Goal: Find specific page/section: Find specific page/section

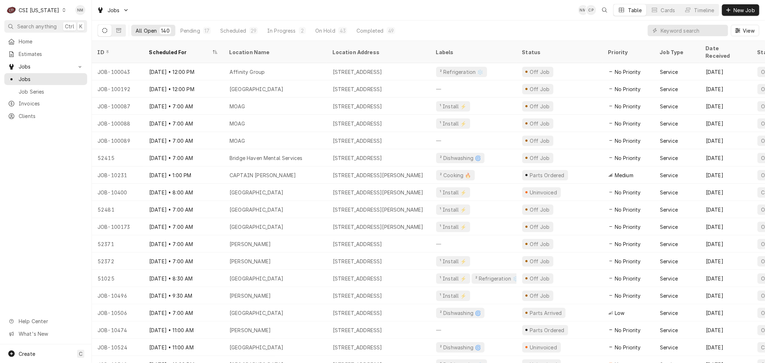
click at [62, 8] on icon "Dynamic Content Wrapper" at bounding box center [63, 10] width 3 height 4
click at [95, 12] on div "CSI [US_STATE][GEOGRAPHIC_DATA]" at bounding box center [112, 14] width 95 height 8
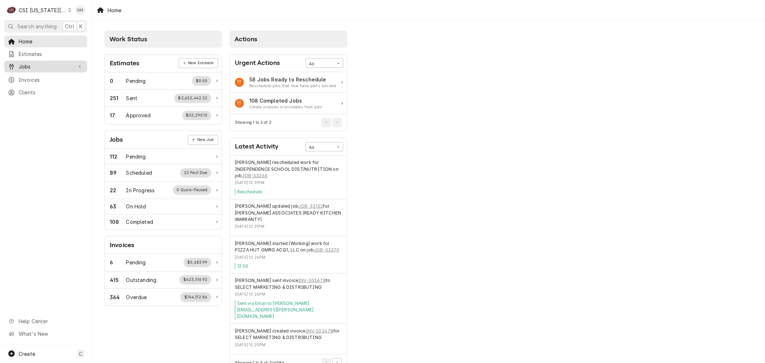
click at [41, 66] on span "Jobs" at bounding box center [46, 67] width 54 height 8
click at [37, 112] on span "Clients" at bounding box center [51, 116] width 65 height 8
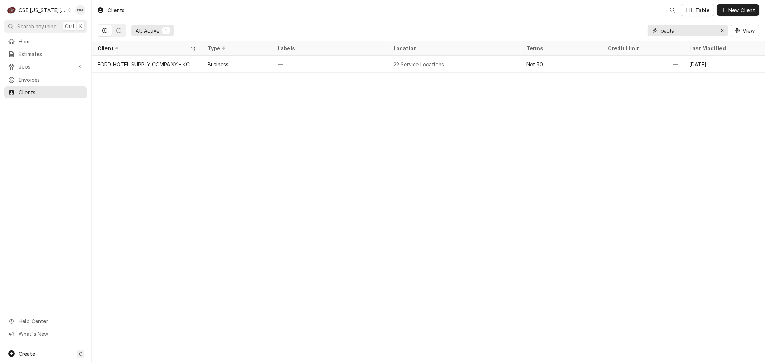
drag, startPoint x: 690, startPoint y: 29, endPoint x: 621, endPoint y: 32, distance: 68.6
click at [621, 32] on div "All Active 1 pauls View" at bounding box center [429, 30] width 662 height 20
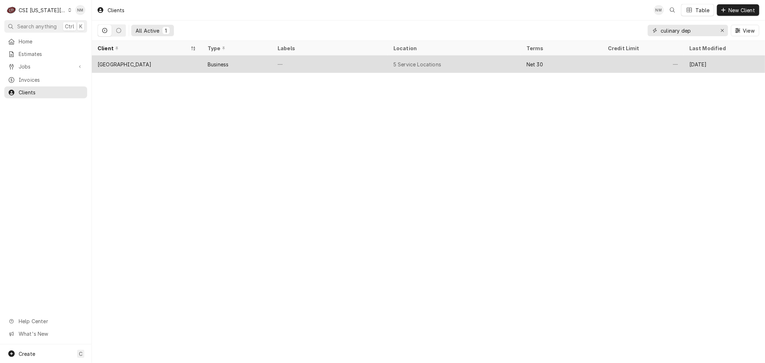
type input "culinary dep"
click at [357, 61] on div "—" at bounding box center [330, 64] width 116 height 17
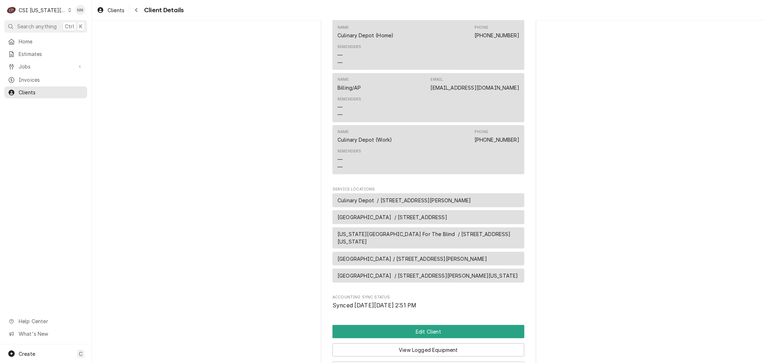
scroll to position [279, 0]
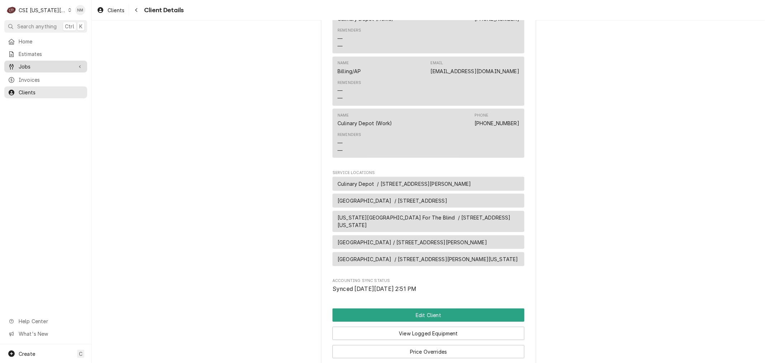
click at [37, 63] on span "Jobs" at bounding box center [46, 67] width 54 height 8
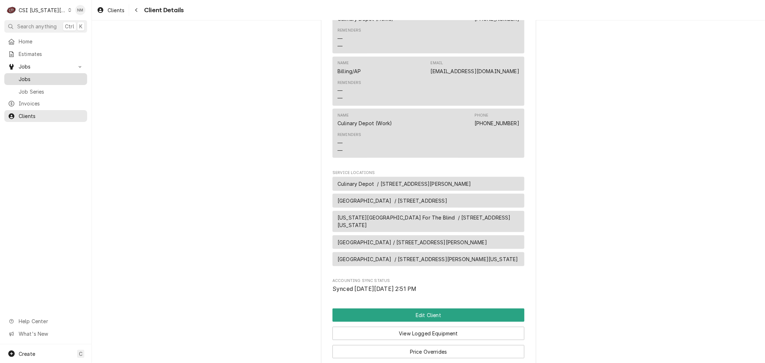
click at [35, 76] on span "Jobs" at bounding box center [51, 79] width 65 height 8
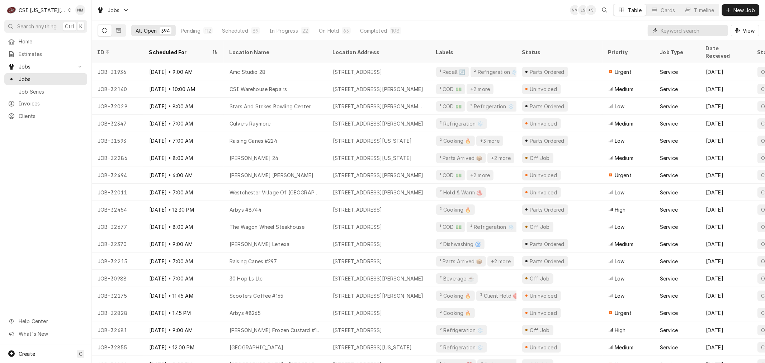
click at [684, 28] on input "Dynamic Content Wrapper" at bounding box center [693, 30] width 64 height 11
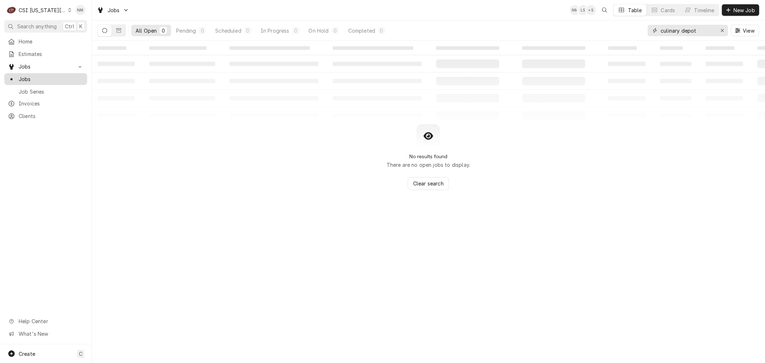
type input "culinary depot"
click at [26, 79] on span "Jobs" at bounding box center [51, 79] width 65 height 8
click at [721, 29] on icon "Erase input" at bounding box center [723, 30] width 4 height 5
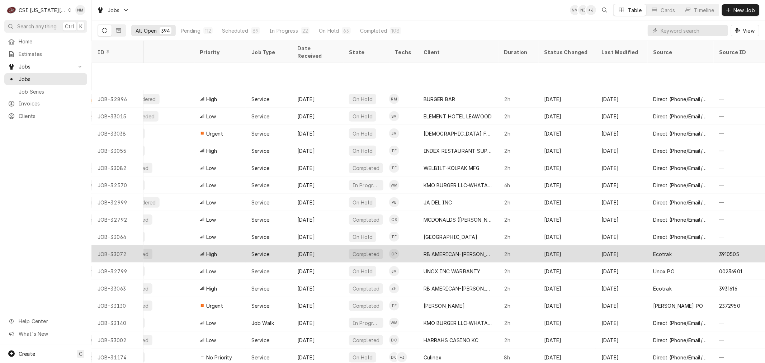
scroll to position [627, 414]
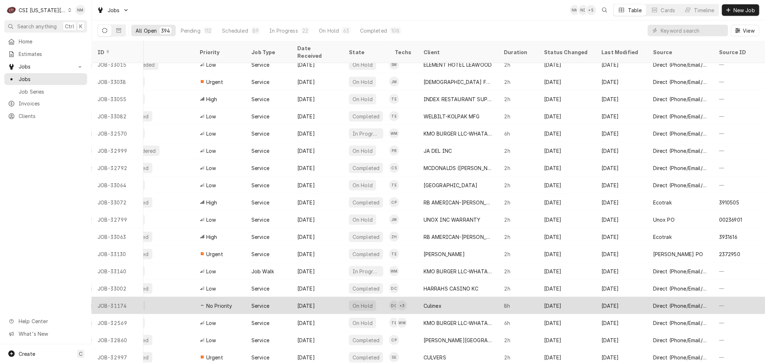
click at [475, 298] on div "Culinex" at bounding box center [458, 305] width 80 height 17
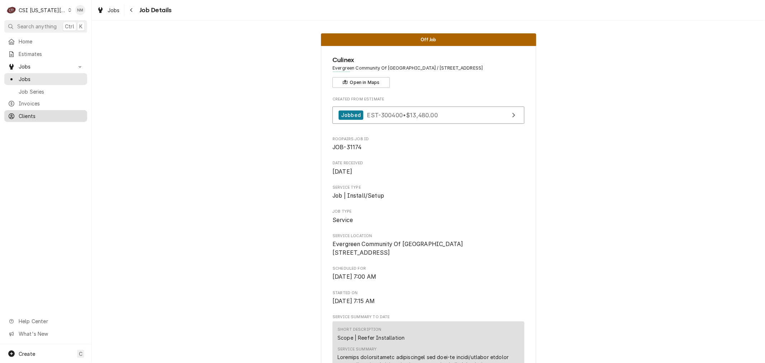
click at [26, 112] on span "Clients" at bounding box center [51, 116] width 65 height 8
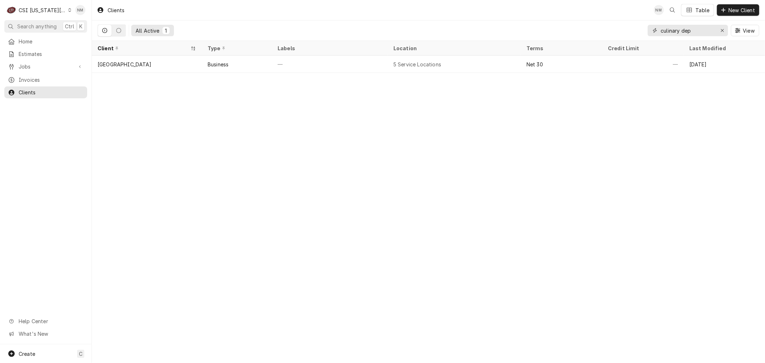
drag, startPoint x: 692, startPoint y: 31, endPoint x: 633, endPoint y: 33, distance: 59.2
click at [633, 33] on div "All Active 1 culinary dep View" at bounding box center [429, 30] width 662 height 20
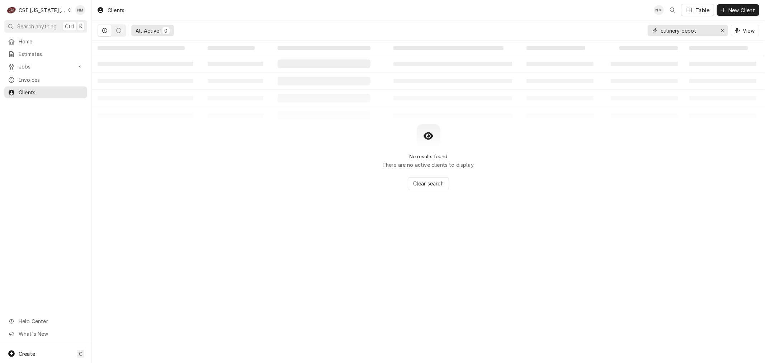
type input "culinery depot"
click at [68, 9] on icon "Dynamic Content Wrapper" at bounding box center [69, 10] width 3 height 4
click at [96, 38] on div "CSI St. [PERSON_NAME]" at bounding box center [123, 40] width 105 height 8
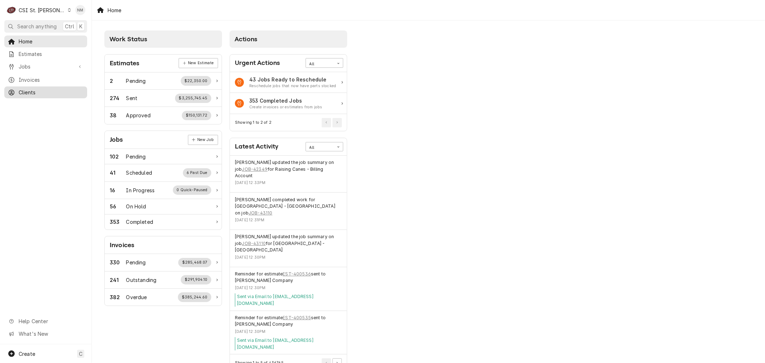
click at [40, 89] on span "Clients" at bounding box center [51, 93] width 65 height 8
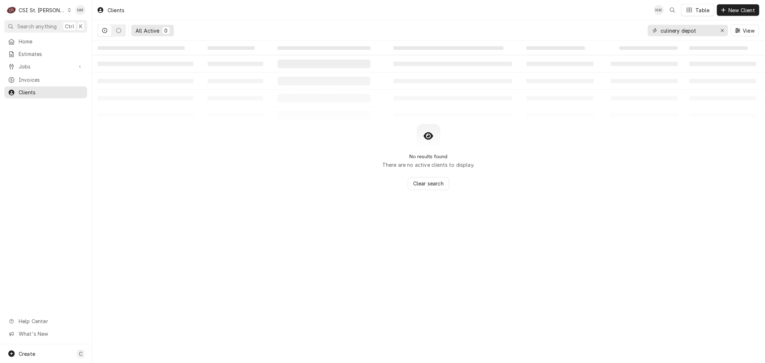
click at [675, 31] on input "culinery depot" at bounding box center [688, 30] width 54 height 11
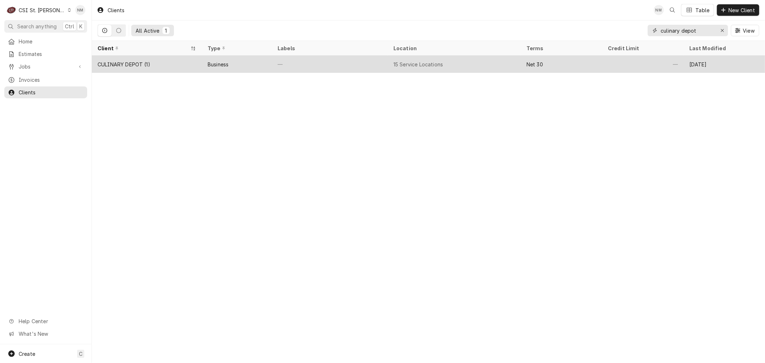
type input "culinary depot"
click at [345, 67] on div "—" at bounding box center [330, 64] width 116 height 17
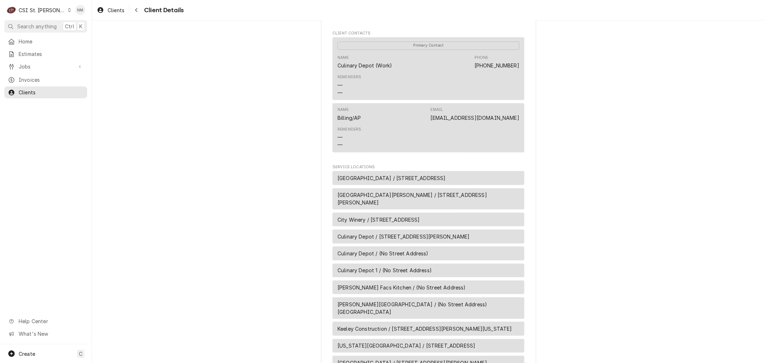
scroll to position [239, 0]
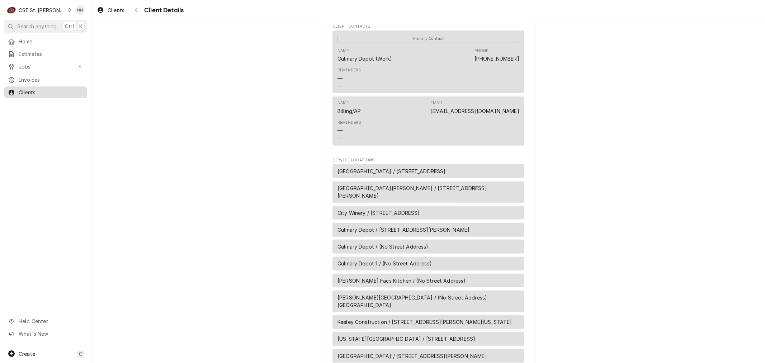
click at [27, 89] on span "Clients" at bounding box center [51, 93] width 65 height 8
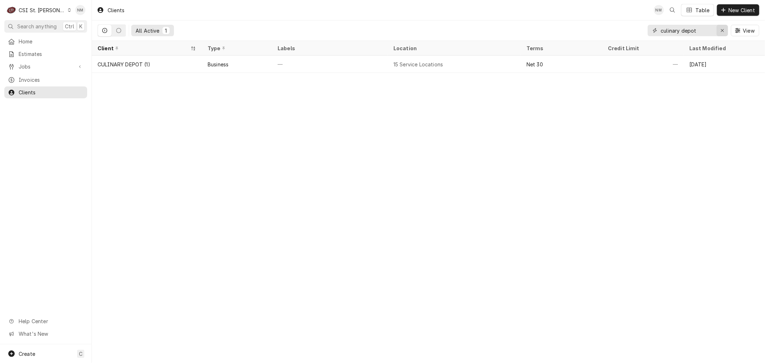
click at [723, 29] on icon "Erase input" at bounding box center [723, 30] width 4 height 5
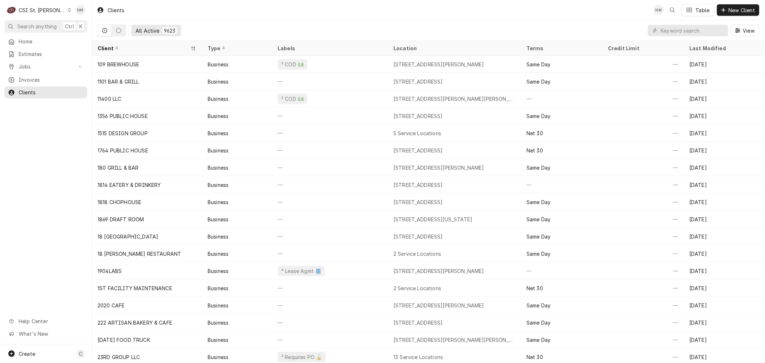
click at [68, 11] on icon "Dynamic Content Wrapper" at bounding box center [69, 10] width 3 height 4
click at [87, 25] on div "CSI [US_STATE]" at bounding box center [110, 27] width 95 height 8
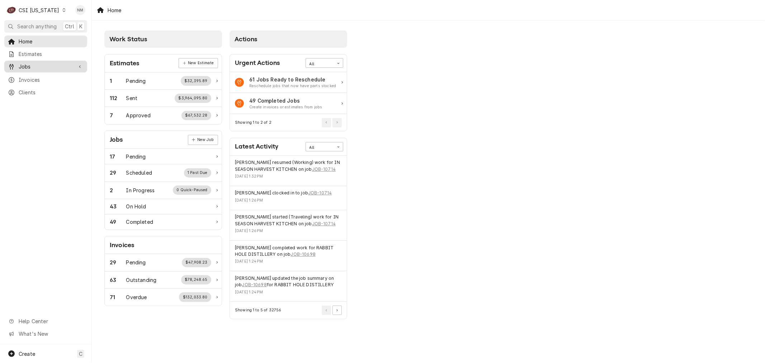
click at [40, 67] on span "Jobs" at bounding box center [46, 67] width 54 height 8
click at [38, 78] on span "Jobs" at bounding box center [51, 79] width 65 height 8
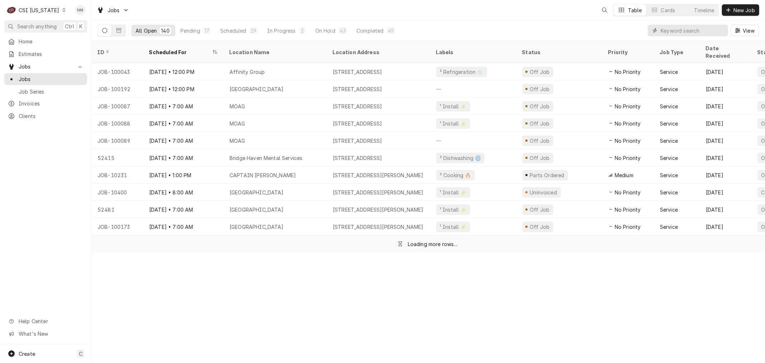
click at [697, 30] on input "Dynamic Content Wrapper" at bounding box center [693, 30] width 64 height 11
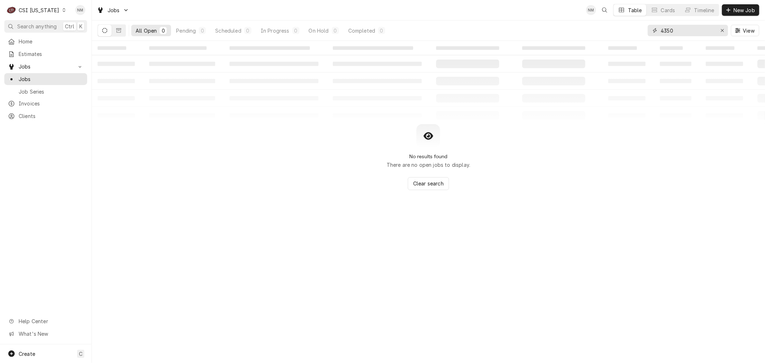
drag, startPoint x: 684, startPoint y: 31, endPoint x: 632, endPoint y: 30, distance: 52.0
click at [632, 30] on div "All Open 0 Pending 0 Scheduled 0 In Progress 0 On Hold 0 Completed 0 4350 View" at bounding box center [429, 30] width 662 height 20
drag, startPoint x: 688, startPoint y: 29, endPoint x: 611, endPoint y: 30, distance: 77.1
click at [611, 30] on div "All Open 0 Pending 0 Scheduled 0 In Progress 0 On Hold 0 Completed 0 100446 View" at bounding box center [429, 30] width 662 height 20
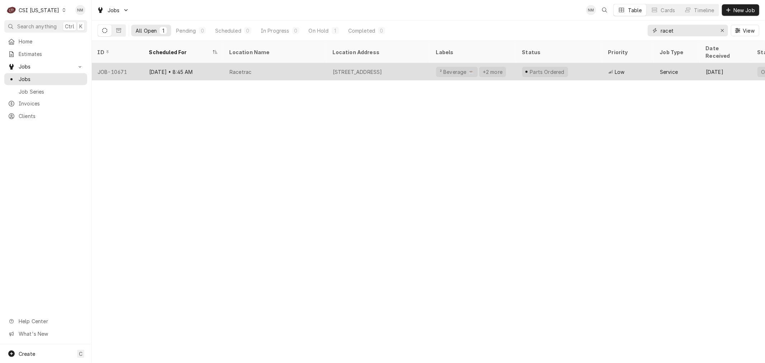
type input "racet"
click at [306, 64] on div "Racetrac" at bounding box center [275, 71] width 103 height 17
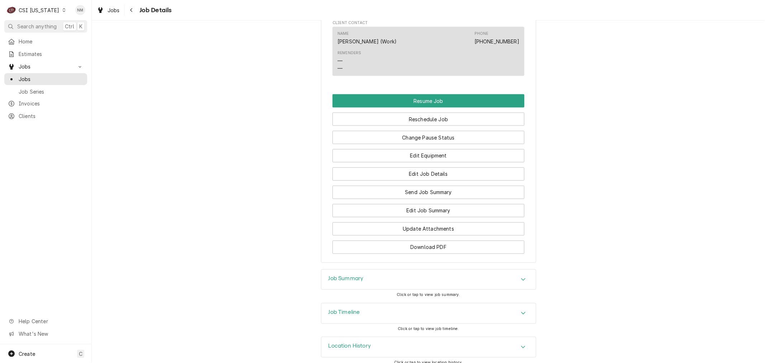
scroll to position [1028, 0]
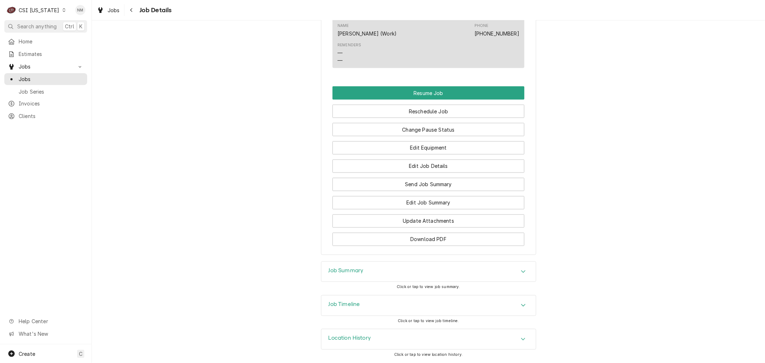
click at [351, 303] on h3 "Job Timeline" at bounding box center [345, 304] width 32 height 7
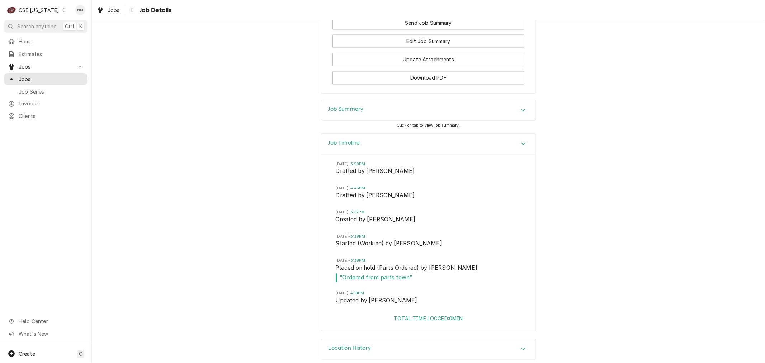
scroll to position [1199, 0]
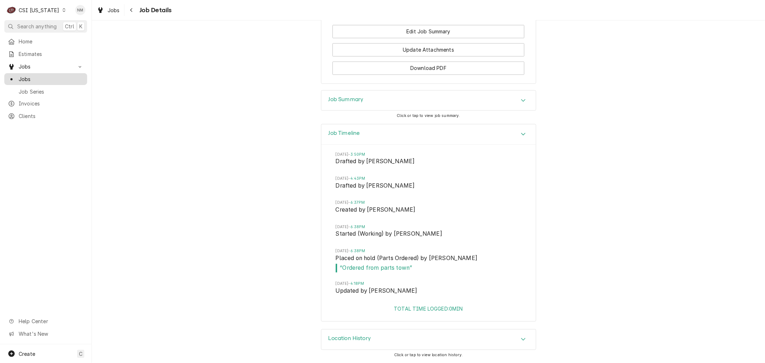
click at [32, 75] on span "Jobs" at bounding box center [51, 79] width 65 height 8
